Goal: Check status: Check status

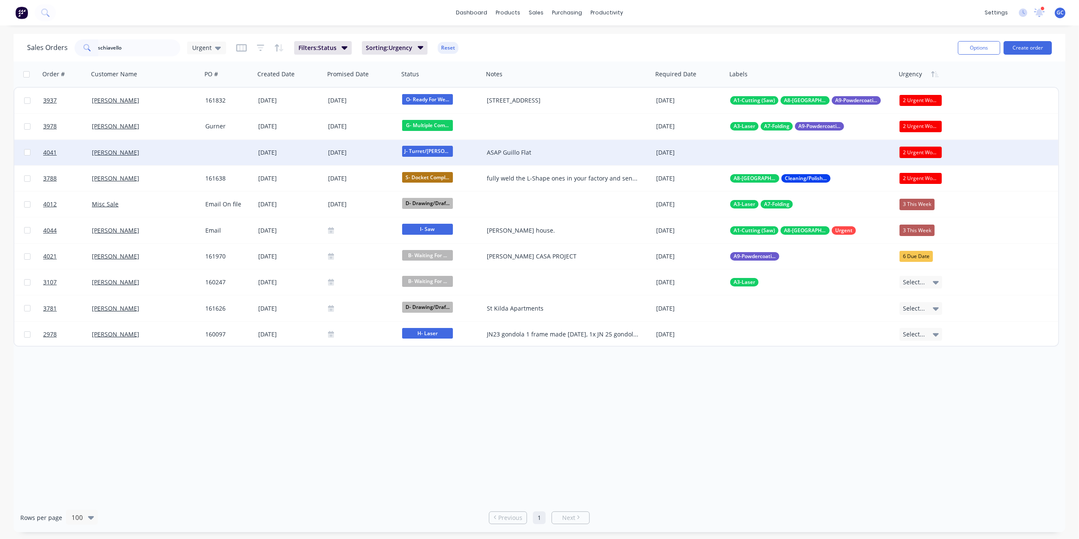
type input "schiavello"
click at [199, 151] on div "[PERSON_NAME]" at bounding box center [144, 152] width 113 height 25
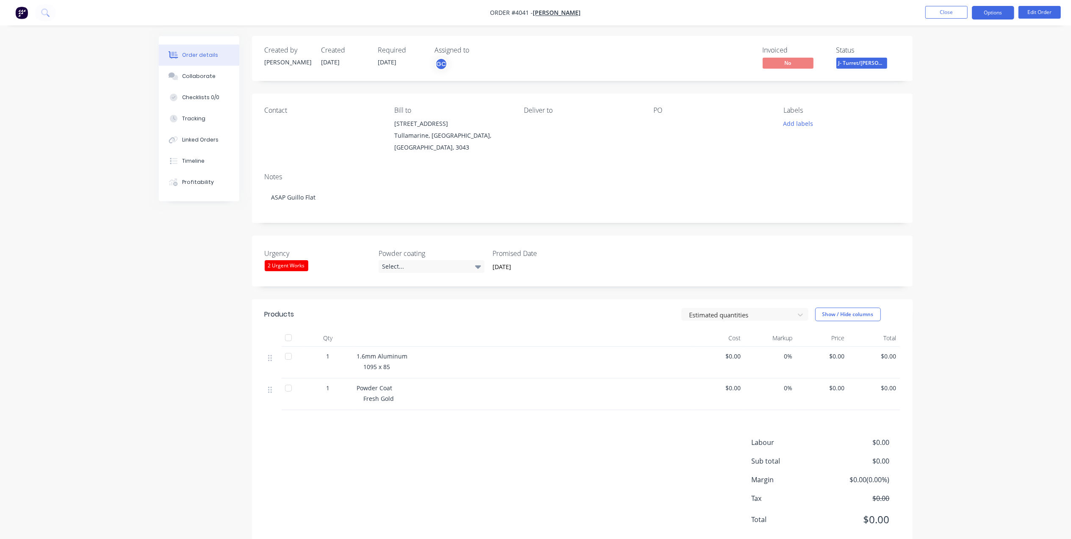
click at [988, 16] on button "Options" at bounding box center [993, 13] width 42 height 14
click at [950, 103] on div "Work Order" at bounding box center [967, 102] width 78 height 12
click at [956, 91] on button "Without pricing" at bounding box center [967, 85] width 93 height 17
drag, startPoint x: 866, startPoint y: 30, endPoint x: 897, endPoint y: 14, distance: 34.8
click at [866, 30] on div "Order details Collaborate Checklists 0/0 Tracking Linked Orders Timeline Profit…" at bounding box center [535, 280] width 1071 height 561
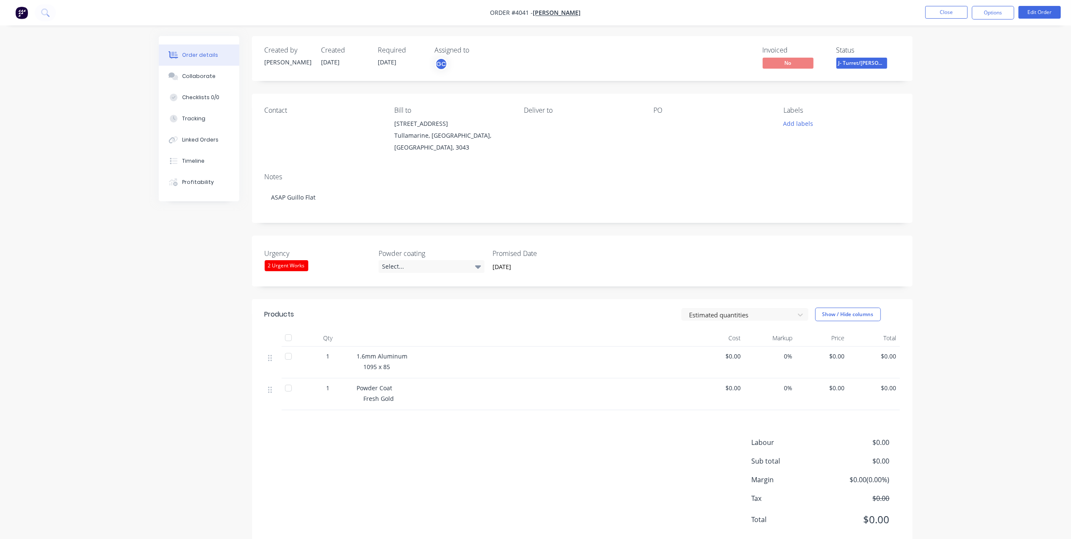
click at [937, 3] on nav "Order #4041 - [PERSON_NAME] Close Options Edit Order" at bounding box center [535, 12] width 1071 height 25
click at [940, 8] on button "Close" at bounding box center [946, 12] width 42 height 13
